Goal: Task Accomplishment & Management: Manage account settings

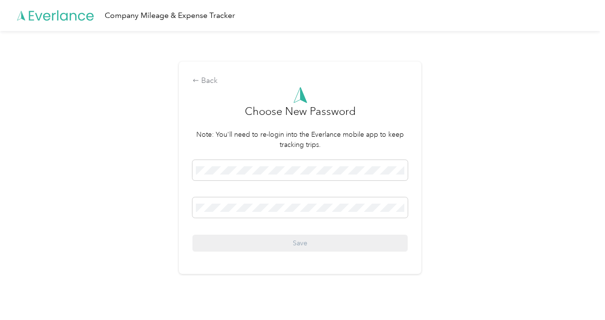
click at [486, 189] on div "Back Choose New Password Note: You'll need to re-login into the Everlance mobil…" at bounding box center [300, 172] width 600 height 282
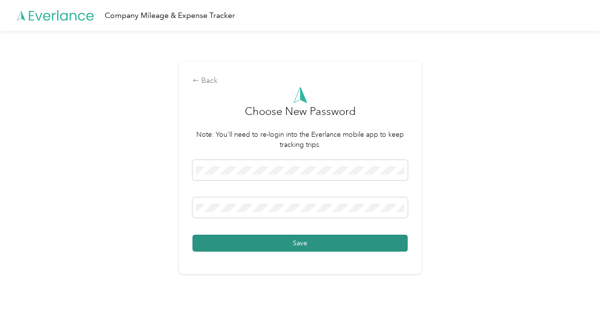
click at [246, 246] on button "Save" at bounding box center [300, 243] width 215 height 17
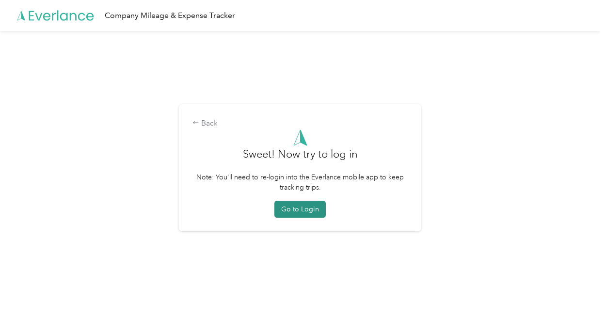
click at [307, 211] on button "Go to Login" at bounding box center [300, 209] width 51 height 17
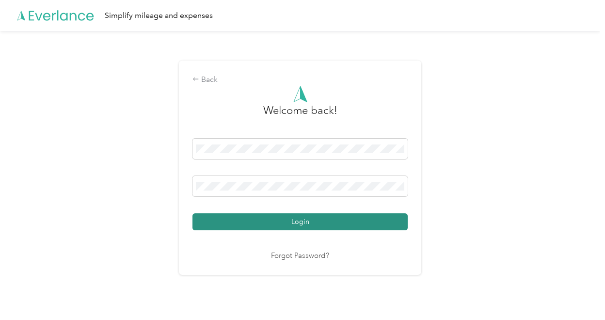
click at [246, 224] on button "Login" at bounding box center [300, 221] width 215 height 17
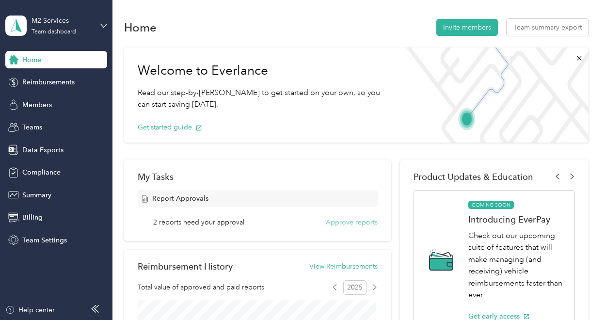
click at [355, 222] on button "Approve reports" at bounding box center [352, 222] width 52 height 10
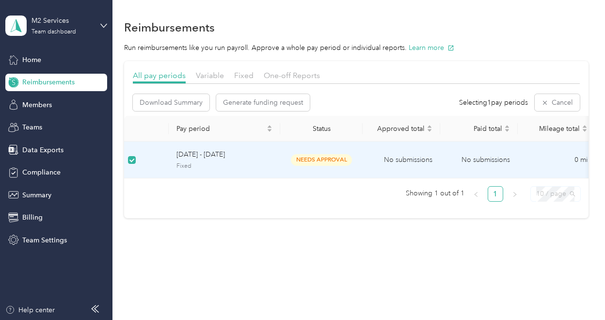
click at [555, 201] on span "10 / page" at bounding box center [555, 194] width 39 height 15
click at [463, 253] on div "Reimbursements Run reimbursements like you run payroll. Approve a whole pay per…" at bounding box center [357, 135] width 488 height 271
click at [160, 104] on span "Download Summary" at bounding box center [171, 102] width 63 height 10
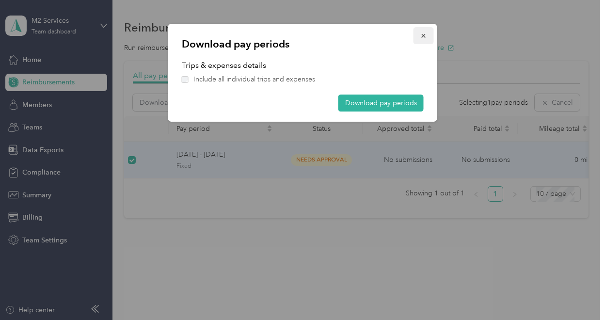
click at [423, 37] on icon "button" at bounding box center [424, 35] width 7 height 7
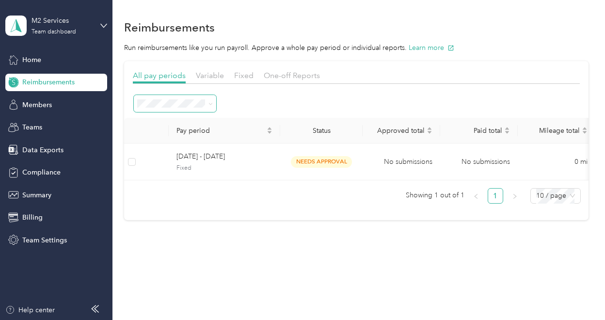
click at [208, 103] on span at bounding box center [209, 103] width 8 height 10
click at [173, 173] on li "Needs approval" at bounding box center [175, 167] width 83 height 17
click at [38, 108] on span "Members" at bounding box center [37, 105] width 30 height 10
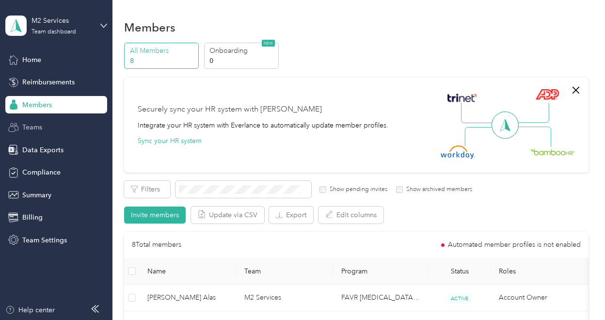
click at [54, 130] on div "Teams" at bounding box center [56, 127] width 102 height 17
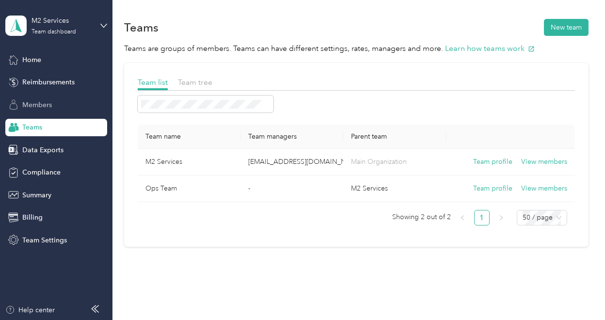
click at [39, 106] on span "Members" at bounding box center [37, 105] width 30 height 10
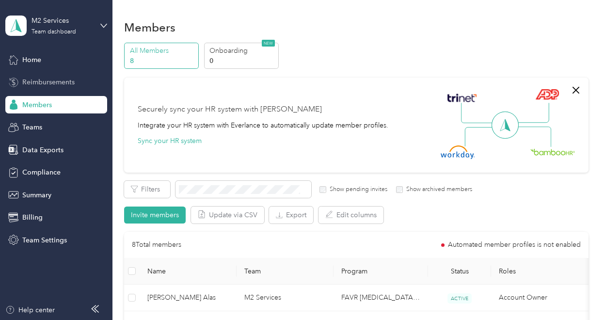
click at [34, 83] on span "Reimbursements" at bounding box center [48, 82] width 52 height 10
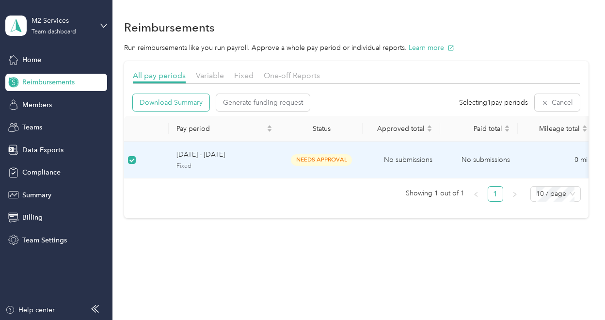
click at [187, 106] on span "Download Summary" at bounding box center [171, 102] width 63 height 10
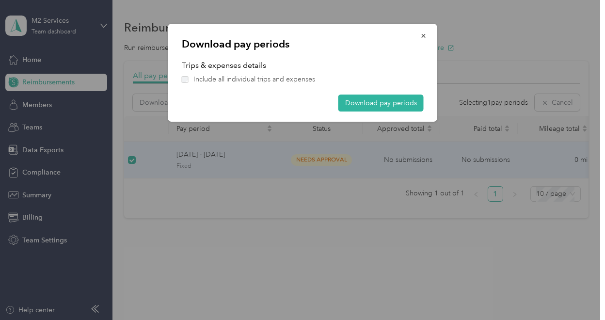
click at [180, 78] on div "Download pay periods Trips & expenses details Include all individual trips and …" at bounding box center [302, 73] width 269 height 98
click at [351, 104] on button "Download pay periods" at bounding box center [381, 103] width 85 height 17
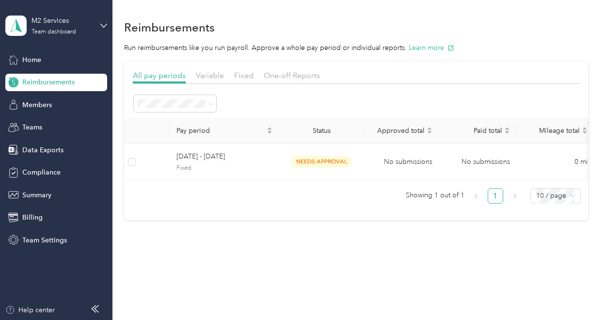
click at [50, 86] on span "Reimbursements" at bounding box center [48, 82] width 52 height 10
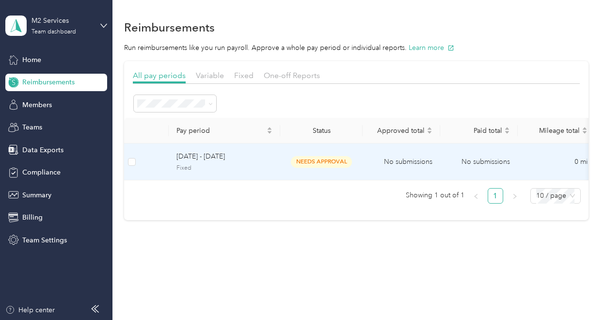
click at [309, 162] on span "needs approval" at bounding box center [321, 161] width 61 height 11
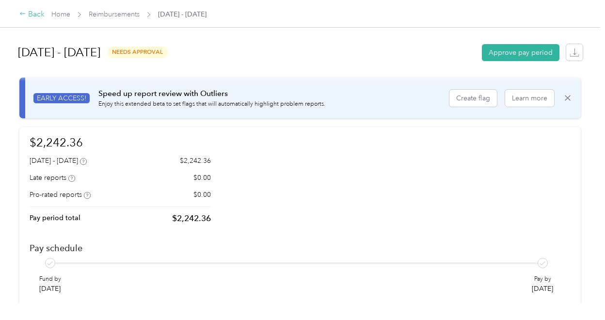
click at [25, 18] on div "Back" at bounding box center [31, 15] width 25 height 12
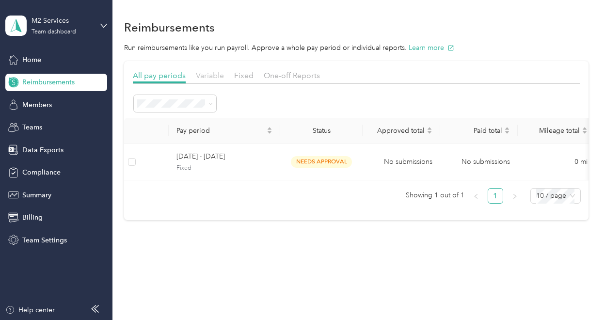
click at [208, 76] on span "Variable" at bounding box center [210, 75] width 28 height 9
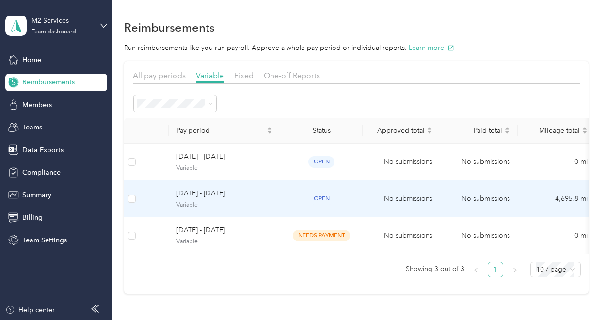
click at [319, 199] on span "open" at bounding box center [321, 198] width 26 height 11
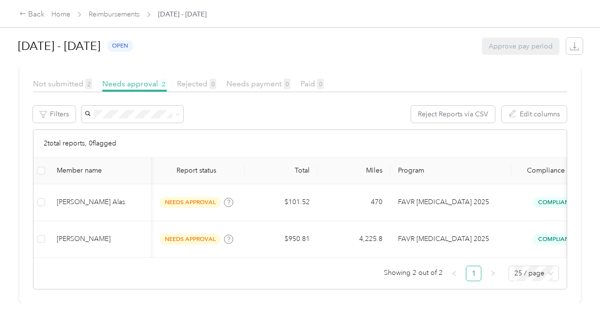
scroll to position [0, 144]
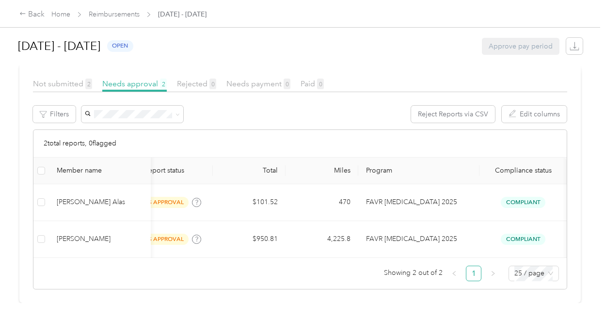
click at [37, 260] on div "Member name Report name Report status Total Miles Program Compliance status [PE…" at bounding box center [300, 220] width 534 height 124
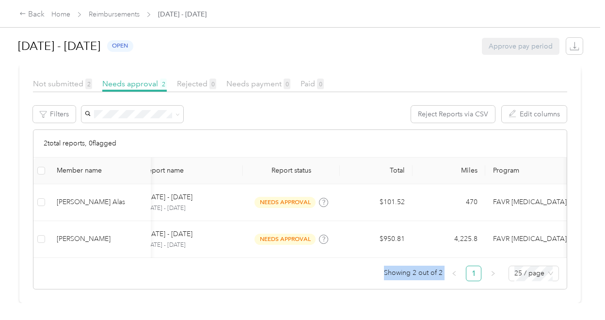
scroll to position [0, 0]
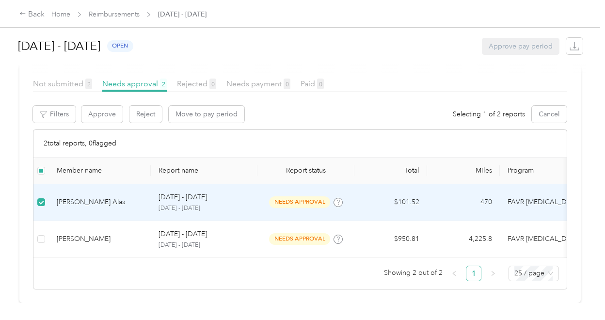
click at [302, 198] on span "needs approval" at bounding box center [299, 201] width 61 height 11
drag, startPoint x: 302, startPoint y: 198, endPoint x: 263, endPoint y: 191, distance: 40.0
click at [263, 191] on td "needs approval" at bounding box center [306, 202] width 97 height 37
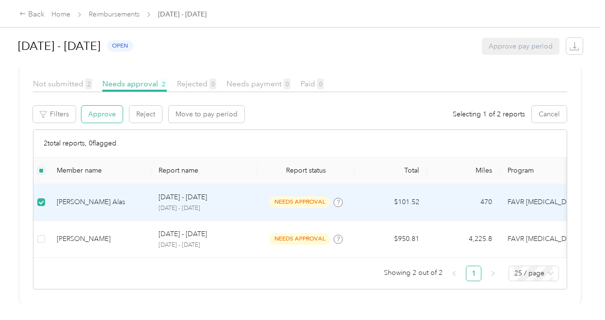
click at [96, 110] on button "Approve" at bounding box center [101, 114] width 41 height 17
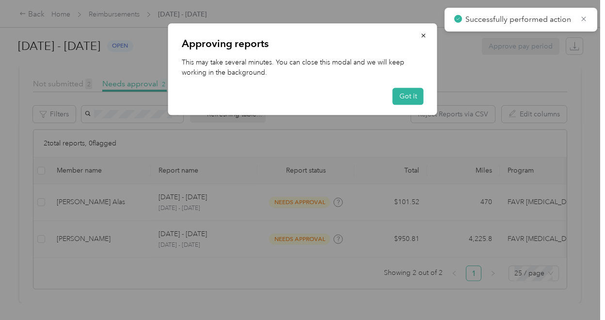
scroll to position [210, 0]
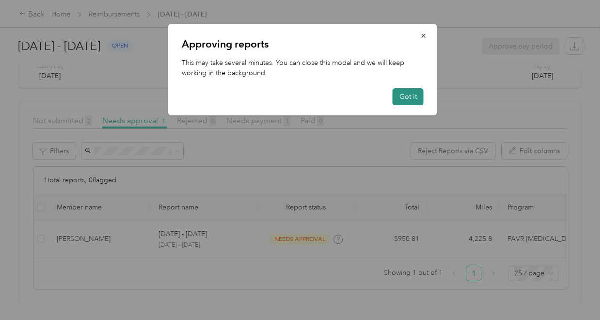
click at [409, 97] on button "Got it" at bounding box center [408, 96] width 31 height 17
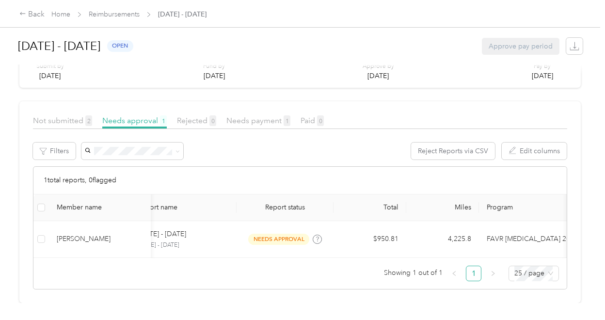
scroll to position [0, 0]
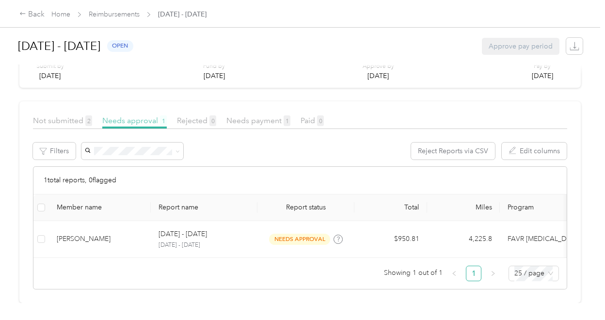
click at [122, 116] on span "Needs approval 1" at bounding box center [134, 120] width 65 height 9
click at [27, 13] on div "Back" at bounding box center [31, 15] width 25 height 12
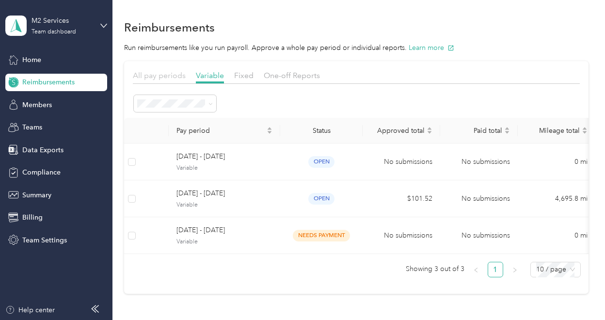
click at [167, 75] on span "All pay periods" at bounding box center [159, 75] width 53 height 9
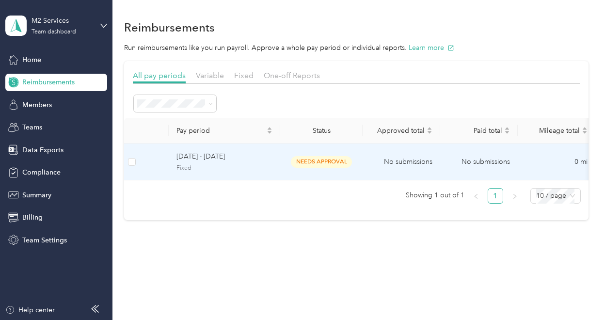
click at [310, 159] on span "needs approval" at bounding box center [321, 161] width 61 height 11
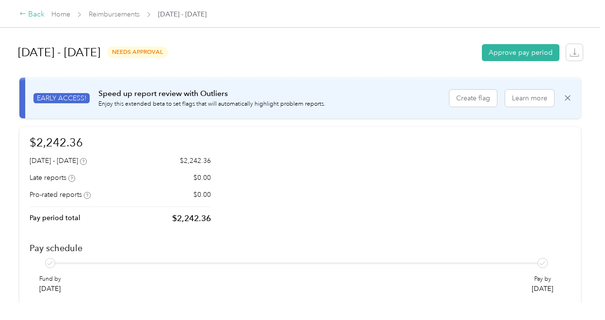
click at [24, 16] on icon at bounding box center [22, 13] width 7 height 7
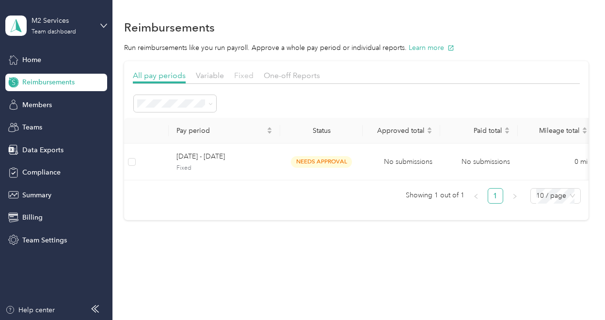
click at [247, 76] on span "Fixed" at bounding box center [243, 75] width 19 height 9
click at [147, 74] on span "All pay periods" at bounding box center [159, 75] width 53 height 9
click at [36, 173] on span "Compliance" at bounding box center [41, 172] width 38 height 10
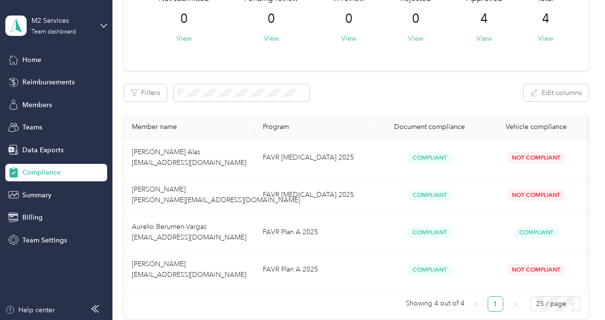
scroll to position [77, 0]
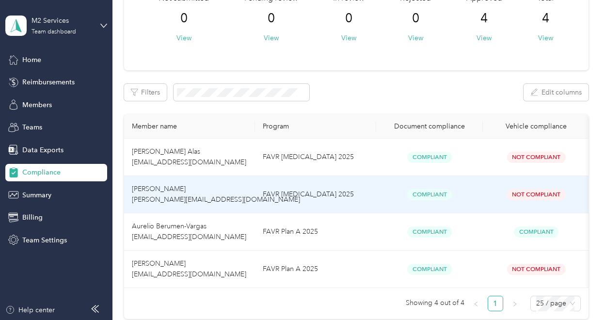
click at [527, 194] on span "Not Compliant" at bounding box center [536, 194] width 59 height 11
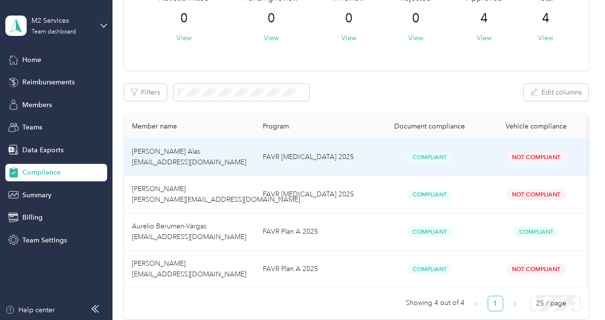
drag, startPoint x: 527, startPoint y: 194, endPoint x: 472, endPoint y: 167, distance: 61.0
click at [472, 167] on td "Compliant" at bounding box center [429, 157] width 107 height 37
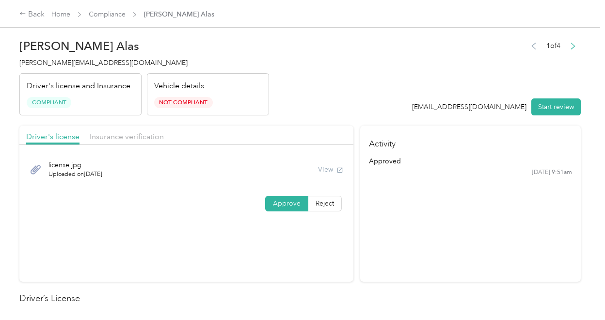
click at [73, 174] on span "Uploaded on [DATE]" at bounding box center [76, 174] width 54 height 9
drag, startPoint x: 73, startPoint y: 174, endPoint x: 35, endPoint y: 168, distance: 37.8
click at [35, 168] on icon at bounding box center [36, 169] width 12 height 12
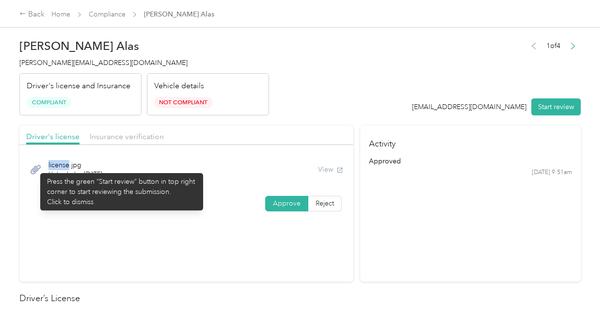
click at [35, 168] on icon at bounding box center [36, 169] width 12 height 12
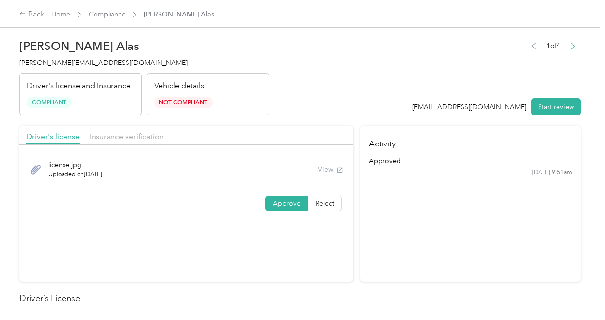
click at [324, 169] on div "View" at bounding box center [330, 169] width 25 height 10
click at [541, 106] on button "Start review" at bounding box center [556, 106] width 49 height 17
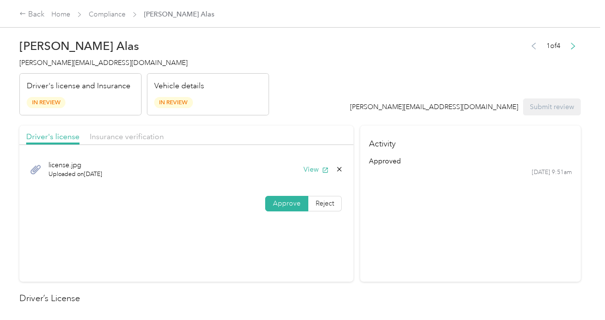
click at [278, 204] on span "Approve" at bounding box center [287, 203] width 28 height 8
click at [115, 137] on span "Insurance verification" at bounding box center [127, 136] width 74 height 9
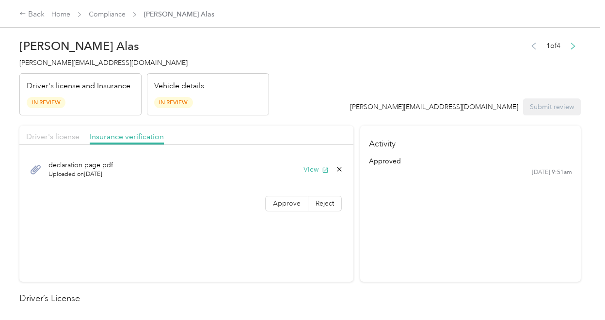
click at [59, 136] on span "Driver's license" at bounding box center [52, 136] width 53 height 9
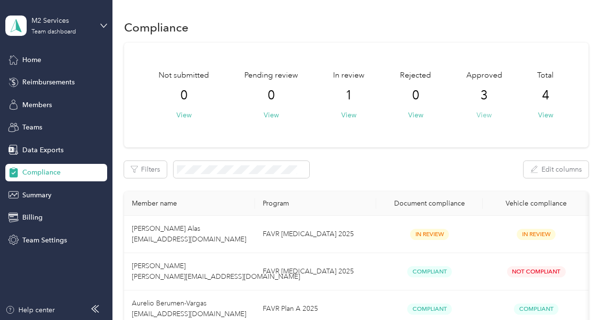
click at [482, 114] on button "View" at bounding box center [484, 115] width 15 height 10
